Goal: Information Seeking & Learning: Learn about a topic

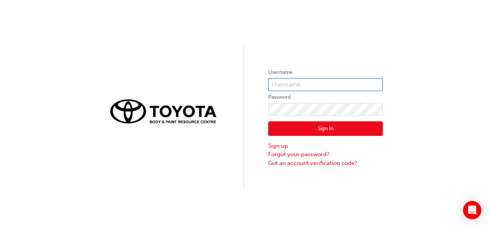
click at [304, 87] on input "text" at bounding box center [325, 84] width 115 height 13
type input "X"
type input "xaris.[PERSON_NAME]"
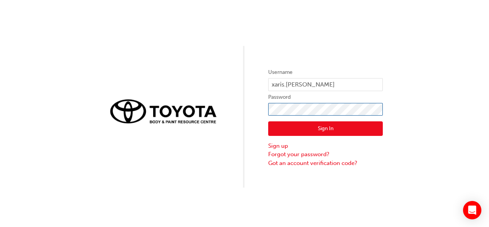
click button "Sign In" at bounding box center [325, 128] width 115 height 15
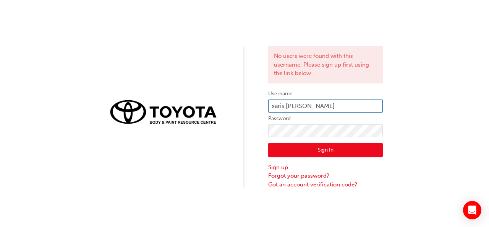
click at [331, 107] on input "xaris.[PERSON_NAME]" at bounding box center [325, 105] width 115 height 13
type input "[EMAIL_ADDRESS][PERSON_NAME][DOMAIN_NAME]"
click button "Sign In" at bounding box center [325, 150] width 115 height 15
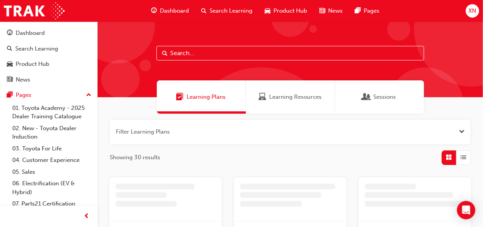
click at [163, 8] on span "Dashboard" at bounding box center [174, 10] width 29 height 9
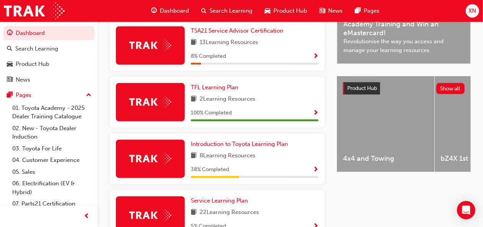
scroll to position [247, 0]
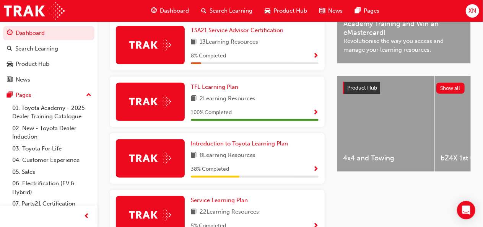
click at [228, 157] on span "8 Learning Resources" at bounding box center [228, 156] width 56 height 10
click at [261, 143] on span "Introduction to Toyota Learning Plan" at bounding box center [239, 143] width 97 height 7
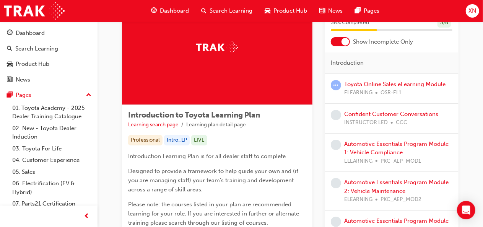
scroll to position [54, 0]
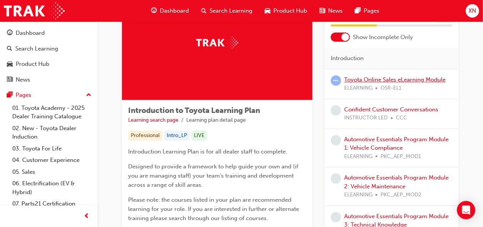
click at [376, 80] on link "Toyota Online Sales eLearning Module" at bounding box center [394, 79] width 101 height 7
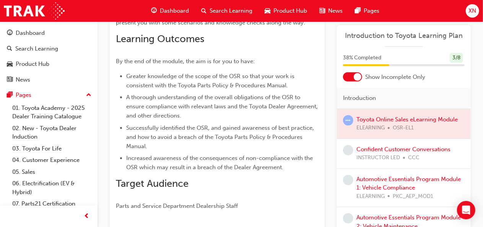
scroll to position [69, 0]
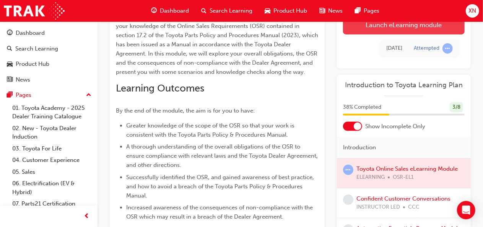
click at [388, 27] on link "Launch eLearning module" at bounding box center [404, 24] width 122 height 19
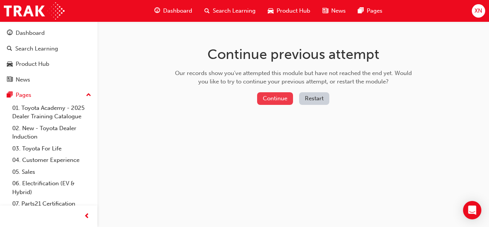
click at [276, 101] on button "Continue" at bounding box center [275, 98] width 36 height 13
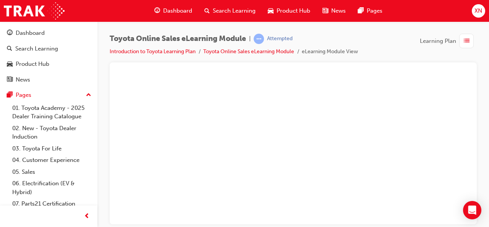
scroll to position [82, 0]
click at [271, 45] on div "play" at bounding box center [271, 45] width 0 height 0
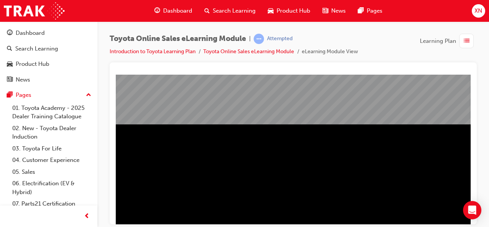
scroll to position [143, 0]
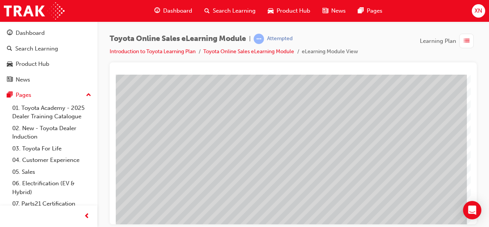
scroll to position [143, 171]
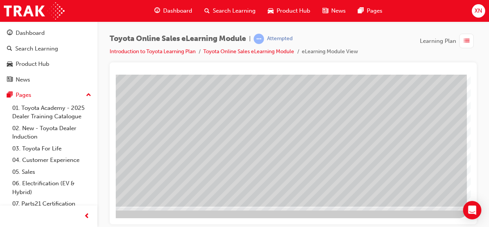
click at [464, 38] on span "list-icon" at bounding box center [467, 41] width 6 height 10
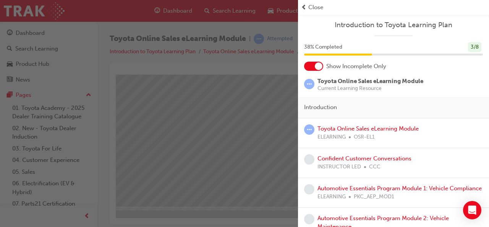
click at [301, 6] on span "prev-icon" at bounding box center [304, 7] width 6 height 9
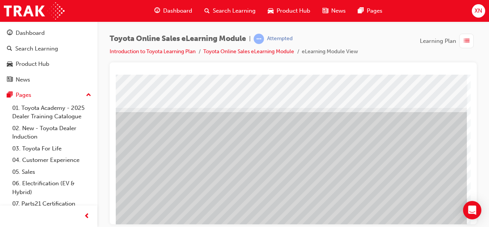
scroll to position [0, 0]
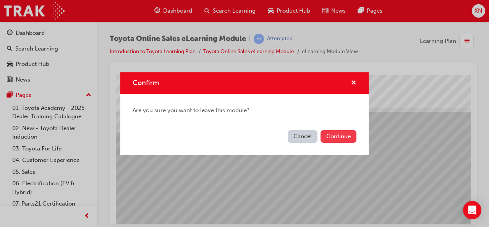
click at [335, 141] on button "Continue" at bounding box center [339, 136] width 36 height 13
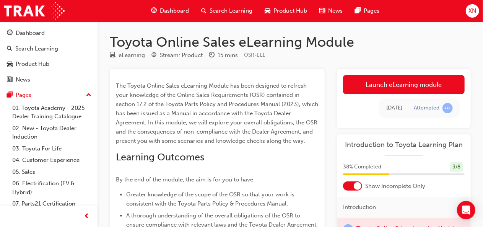
click at [435, 109] on div "Attempted" at bounding box center [427, 107] width 26 height 7
click at [404, 106] on td "[DATE]" at bounding box center [394, 108] width 28 height 16
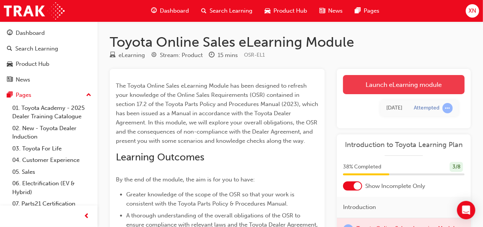
click at [407, 84] on link "Launch eLearning module" at bounding box center [404, 84] width 122 height 19
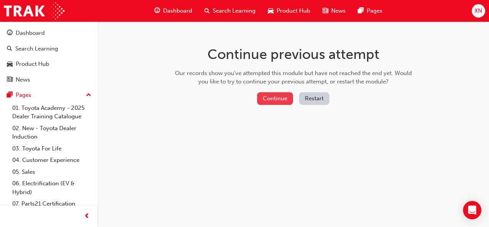
click at [287, 103] on button "Continue" at bounding box center [275, 98] width 36 height 13
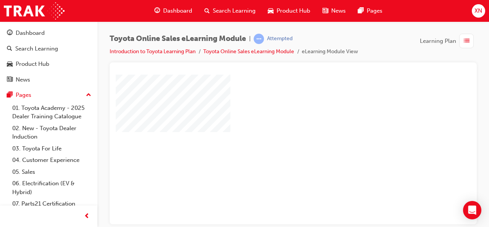
click at [271, 127] on div "play" at bounding box center [271, 127] width 0 height 0
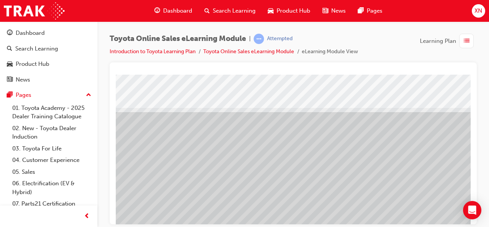
scroll to position [0, 171]
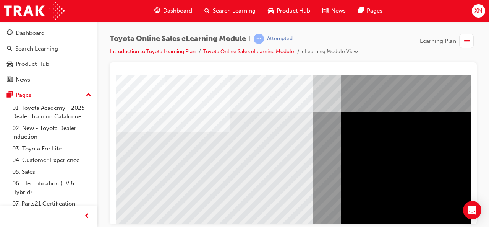
scroll to position [143, 0]
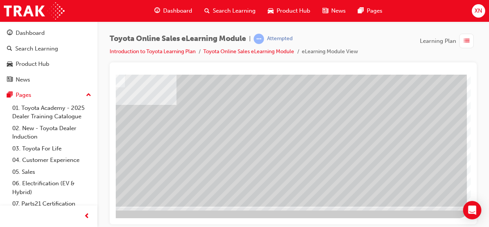
scroll to position [143, 171]
drag, startPoint x: 271, startPoint y: 152, endPoint x: 233, endPoint y: 132, distance: 43.4
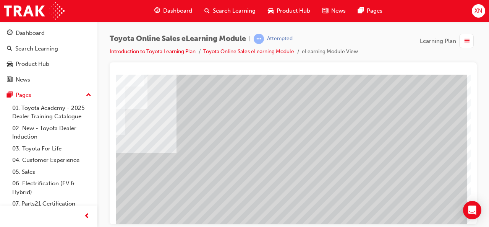
scroll to position [102, 171]
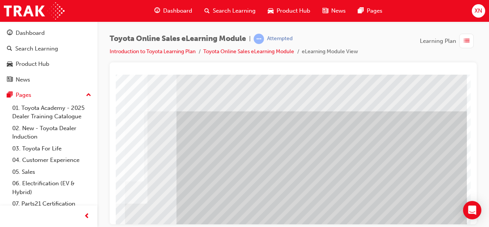
scroll to position [0, 171]
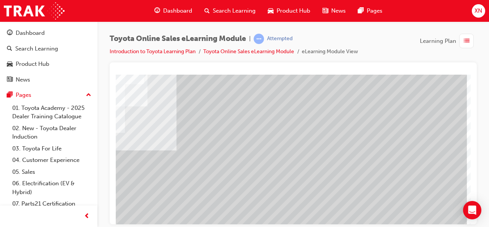
scroll to position [143, 171]
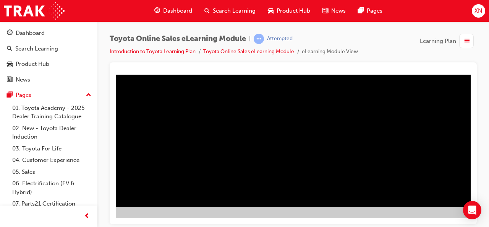
scroll to position [143, 139]
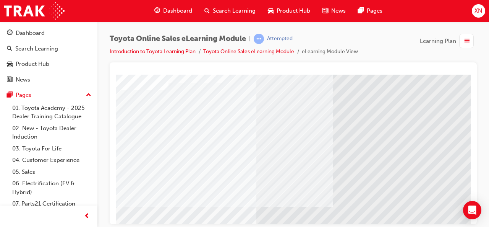
scroll to position [51, 0]
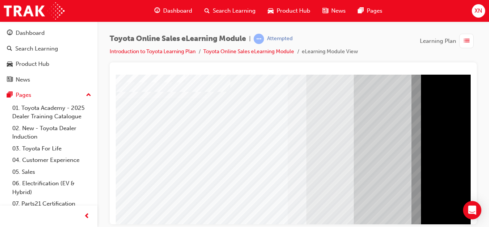
scroll to position [41, 0]
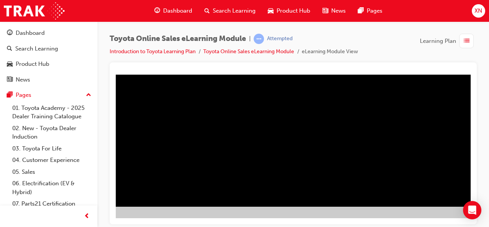
scroll to position [143, 171]
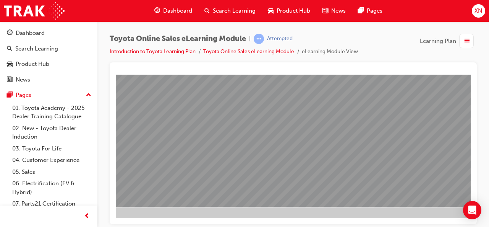
scroll to position [0, 0]
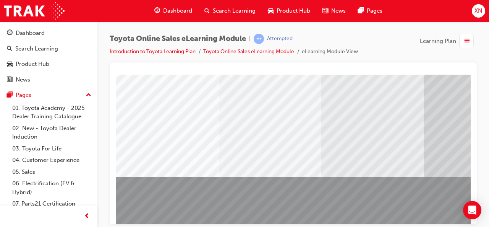
scroll to position [79, 0]
drag, startPoint x: 372, startPoint y: 185, endPoint x: 323, endPoint y: 191, distance: 49.0
click at [323, 191] on div at bounding box center [376, 132] width 520 height 275
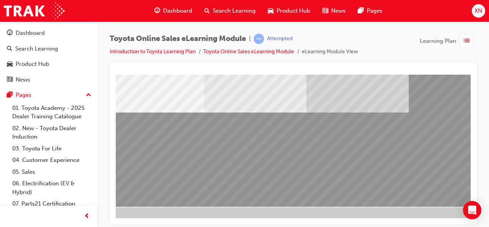
scroll to position [143, 123]
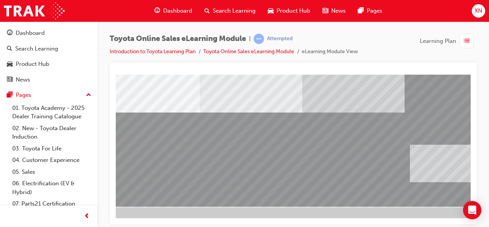
drag, startPoint x: 375, startPoint y: 157, endPoint x: 605, endPoint y: 237, distance: 242.7
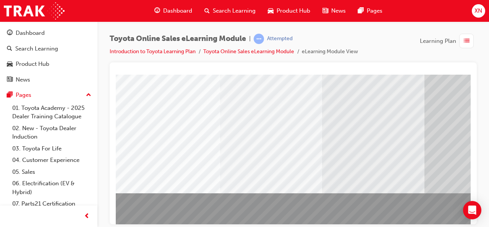
scroll to position [62, 0]
drag, startPoint x: 186, startPoint y: 121, endPoint x: 403, endPoint y: 234, distance: 244.6
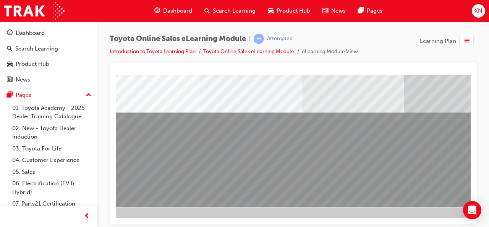
scroll to position [143, 51]
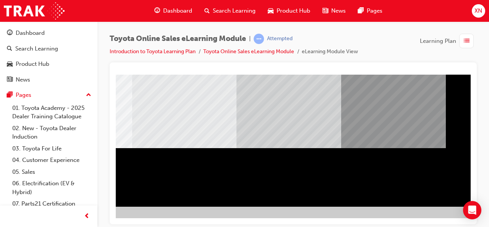
scroll to position [143, 171]
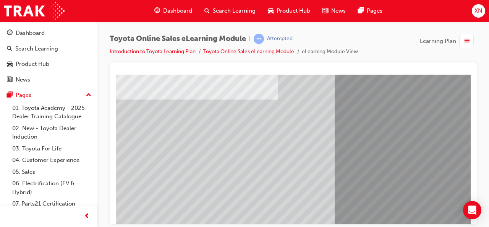
scroll to position [78, 0]
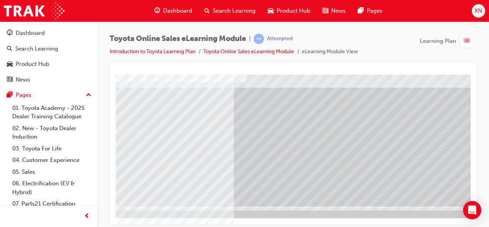
scroll to position [130, 0]
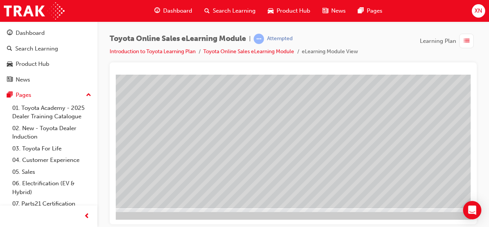
scroll to position [143, 24]
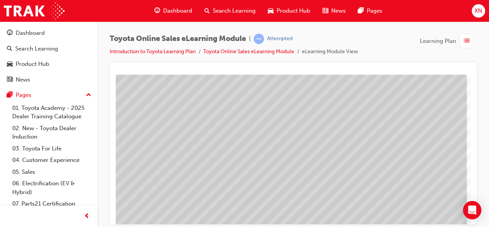
scroll to position [143, 171]
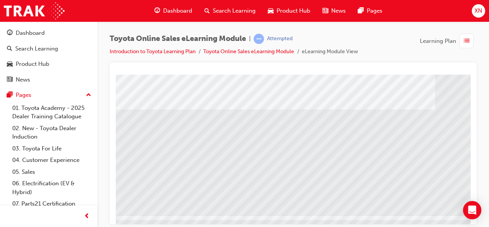
scroll to position [143, 5]
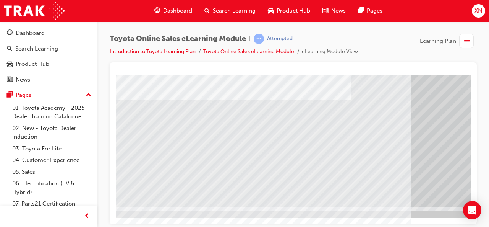
scroll to position [143, 164]
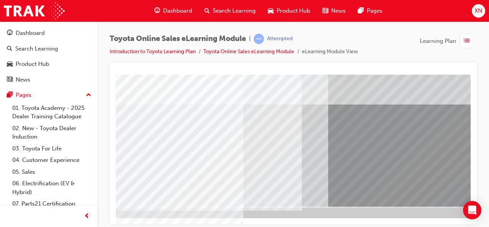
scroll to position [143, 171]
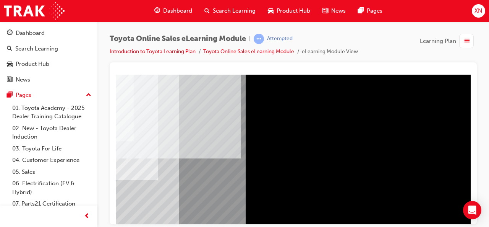
scroll to position [143, 170]
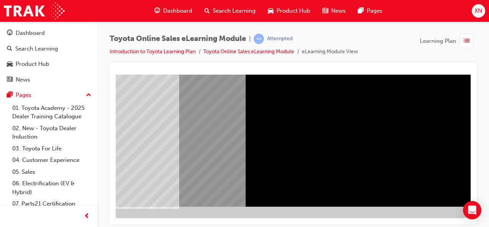
drag, startPoint x: 295, startPoint y: 148, endPoint x: 431, endPoint y: 188, distance: 142.3
click at [431, 188] on div at bounding box center [211, 68] width 520 height 275
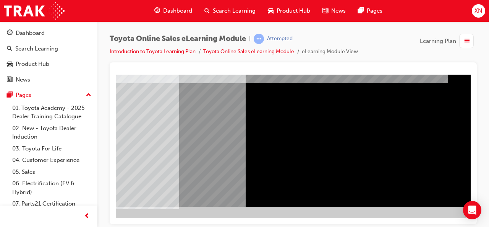
scroll to position [0, 0]
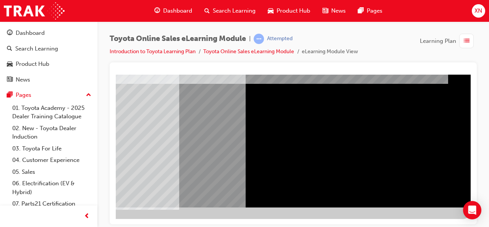
scroll to position [143, 171]
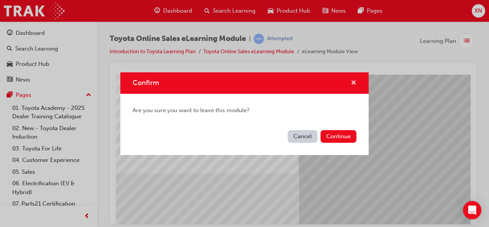
click at [354, 81] on span "cross-icon" at bounding box center [354, 83] width 6 height 7
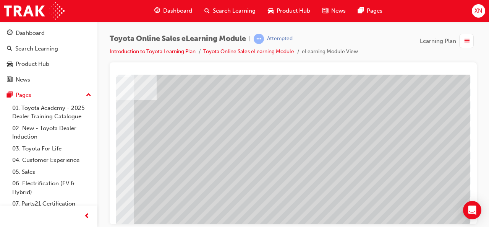
scroll to position [143, 171]
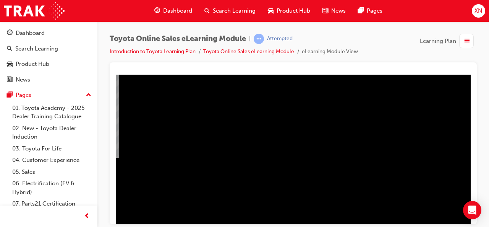
scroll to position [0, 164]
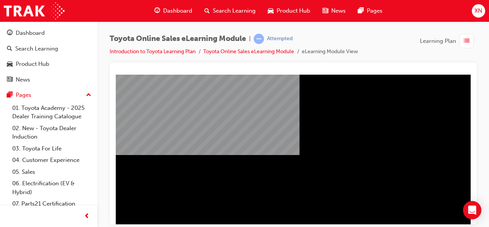
scroll to position [105, 32]
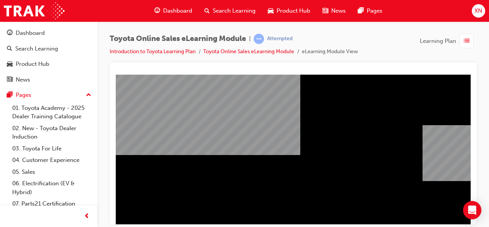
drag, startPoint x: 144, startPoint y: 141, endPoint x: 587, endPoint y: 216, distance: 448.9
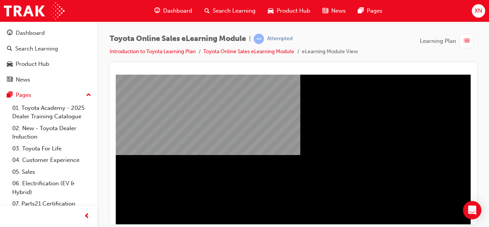
scroll to position [143, 32]
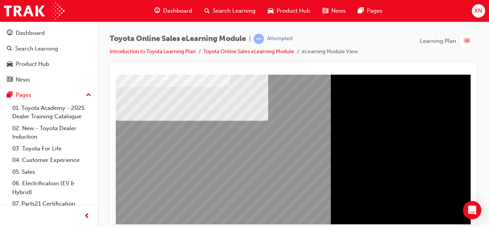
scroll to position [46, 0]
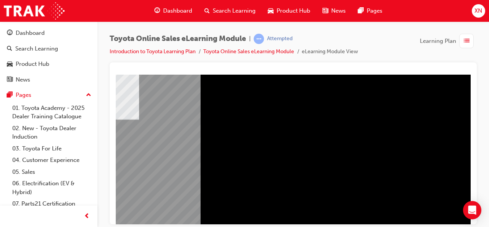
scroll to position [46, 171]
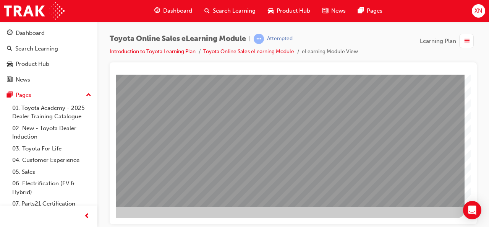
scroll to position [0, 0]
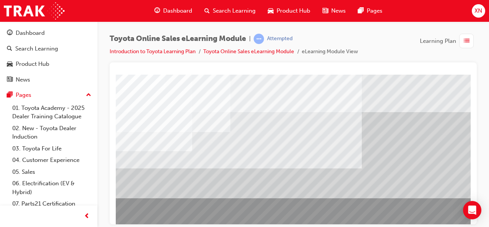
click at [465, 40] on span "list-icon" at bounding box center [467, 41] width 6 height 10
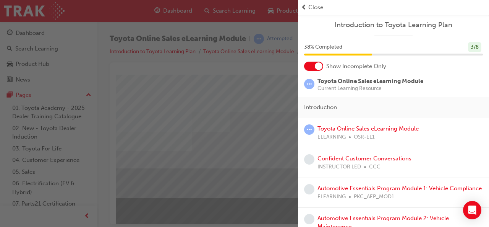
scroll to position [65, 0]
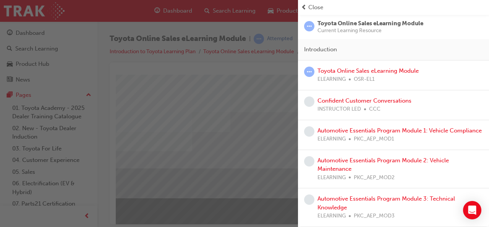
click at [245, 136] on div "button" at bounding box center [149, 113] width 298 height 227
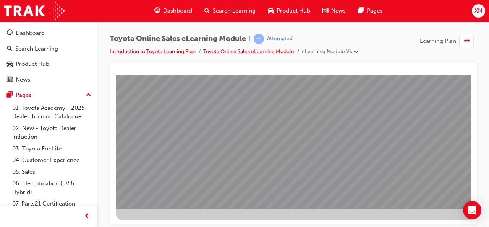
scroll to position [143, 0]
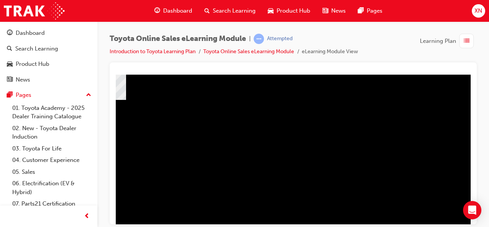
scroll to position [91, 93]
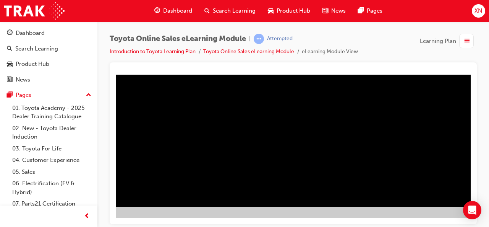
scroll to position [143, 133]
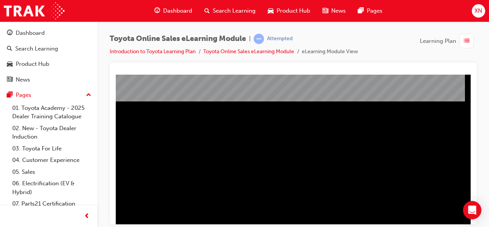
scroll to position [143, 171]
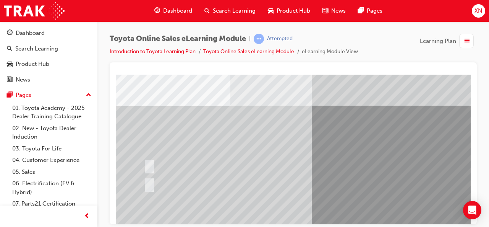
scroll to position [26, 0]
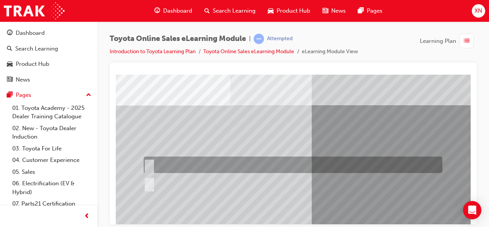
click at [157, 164] on div at bounding box center [291, 164] width 299 height 16
radio input "true"
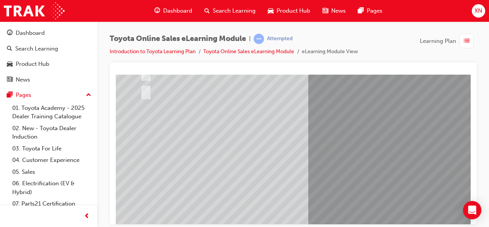
scroll to position [119, 3]
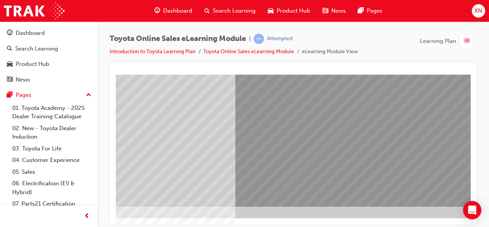
scroll to position [143, 77]
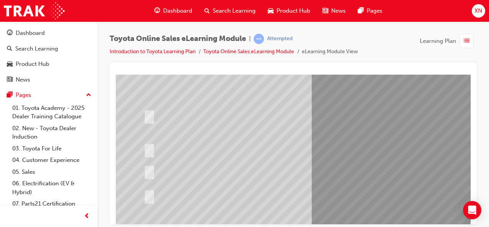
scroll to position [74, 0]
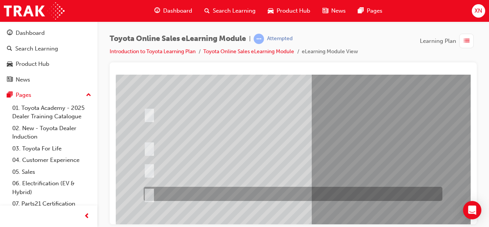
click at [266, 191] on div at bounding box center [291, 194] width 299 height 14
radio input "true"
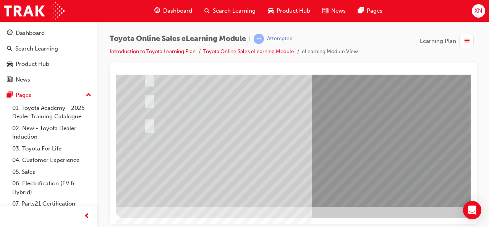
drag, startPoint x: 363, startPoint y: 195, endPoint x: 363, endPoint y: 188, distance: 6.9
click at [363, 188] on div at bounding box center [376, 68] width 520 height 275
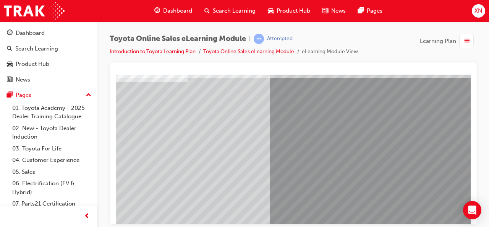
scroll to position [51, 42]
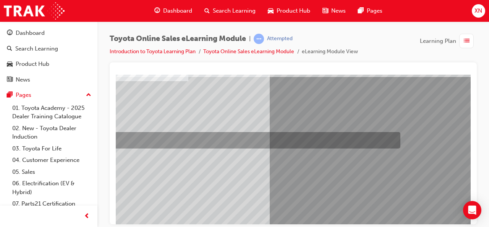
click at [256, 141] on div at bounding box center [249, 140] width 299 height 16
radio input "true"
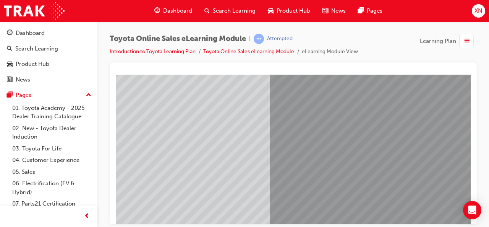
scroll to position [113, 42]
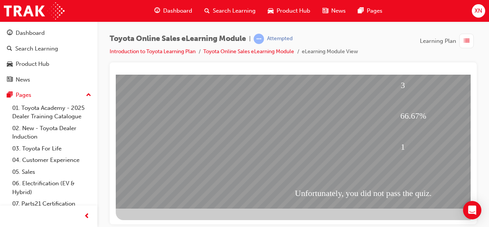
scroll to position [143, 0]
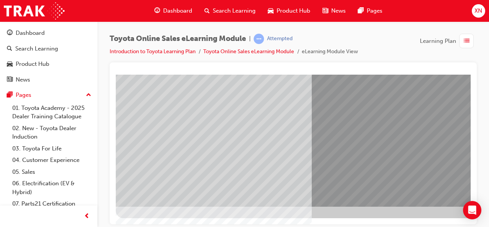
scroll to position [0, 0]
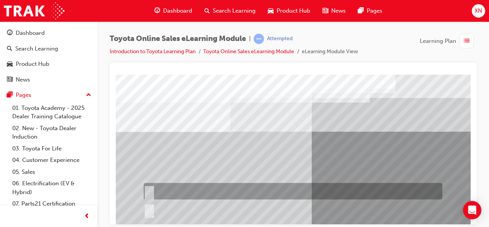
click at [168, 185] on div at bounding box center [291, 191] width 299 height 16
radio input "true"
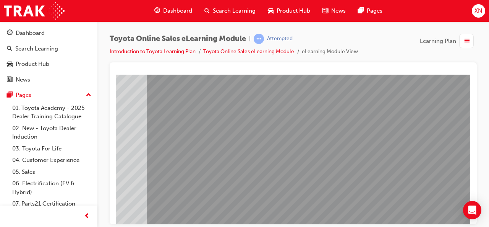
scroll to position [143, 171]
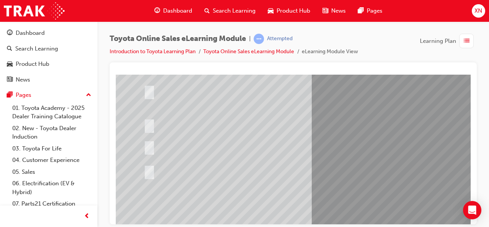
scroll to position [121, 0]
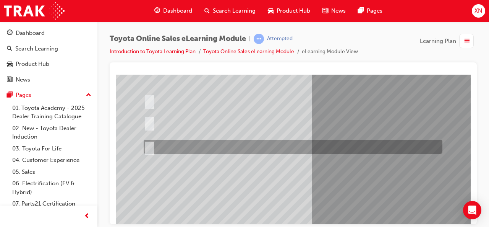
click at [180, 148] on div at bounding box center [291, 147] width 299 height 14
radio input "true"
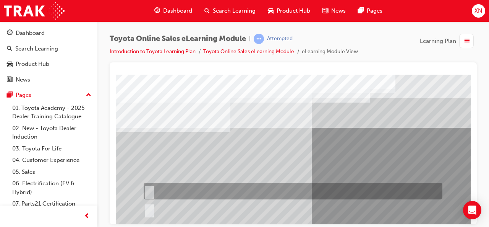
scroll to position [44, 0]
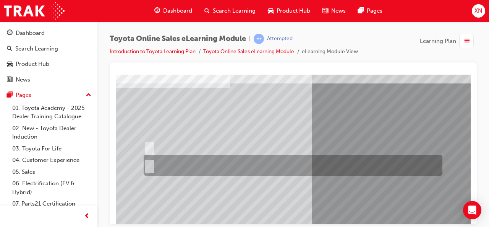
click at [307, 161] on div at bounding box center [291, 165] width 299 height 21
radio input "true"
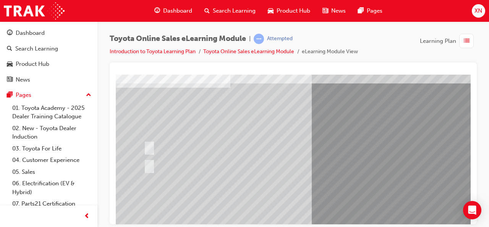
scroll to position [143, 11]
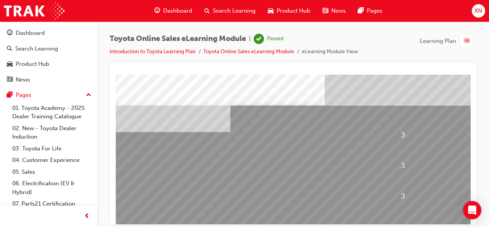
scroll to position [143, 0]
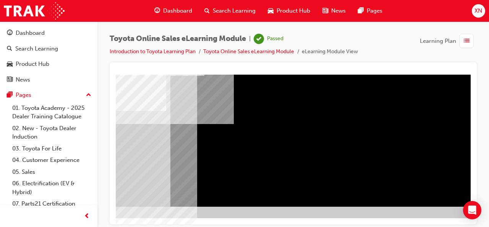
scroll to position [143, 171]
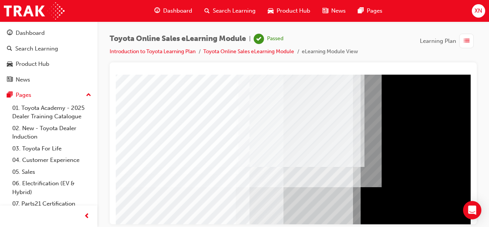
scroll to position [143, 0]
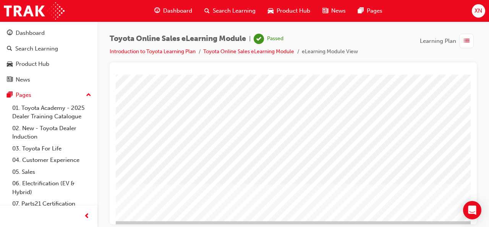
scroll to position [143, 2]
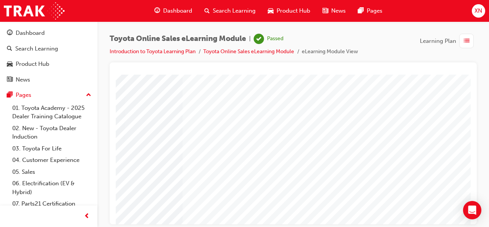
scroll to position [143, 171]
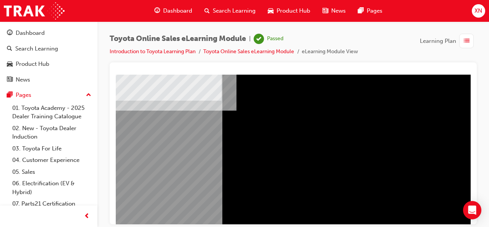
scroll to position [70, 18]
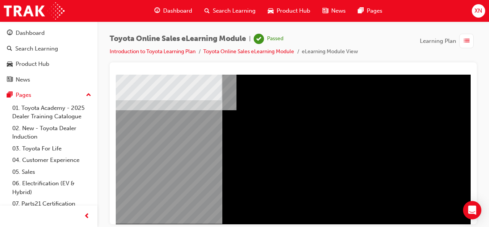
drag, startPoint x: 190, startPoint y: 152, endPoint x: 158, endPoint y: 178, distance: 40.2
click at [158, 178] on div "Navigation" at bounding box center [358, 142] width 520 height 275
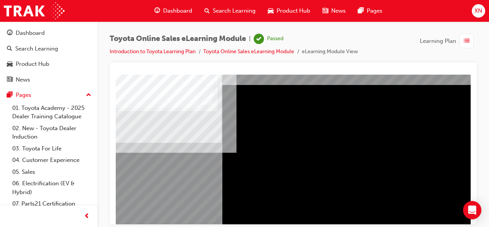
scroll to position [28, 18]
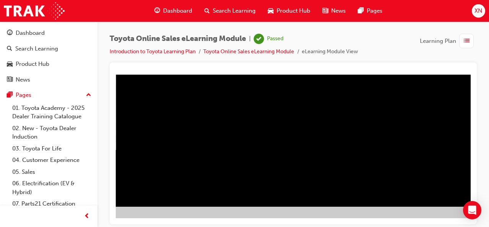
scroll to position [143, 171]
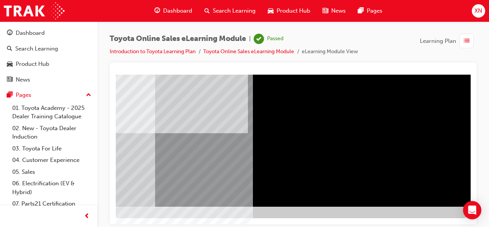
click at [157, 18] on div "Dashboard" at bounding box center [173, 11] width 50 height 16
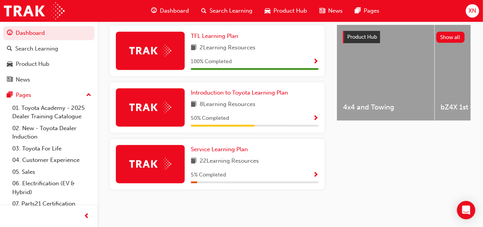
scroll to position [298, 0]
click at [212, 152] on span "Service Learning Plan" at bounding box center [219, 149] width 57 height 7
